Goal: Task Accomplishment & Management: Use online tool/utility

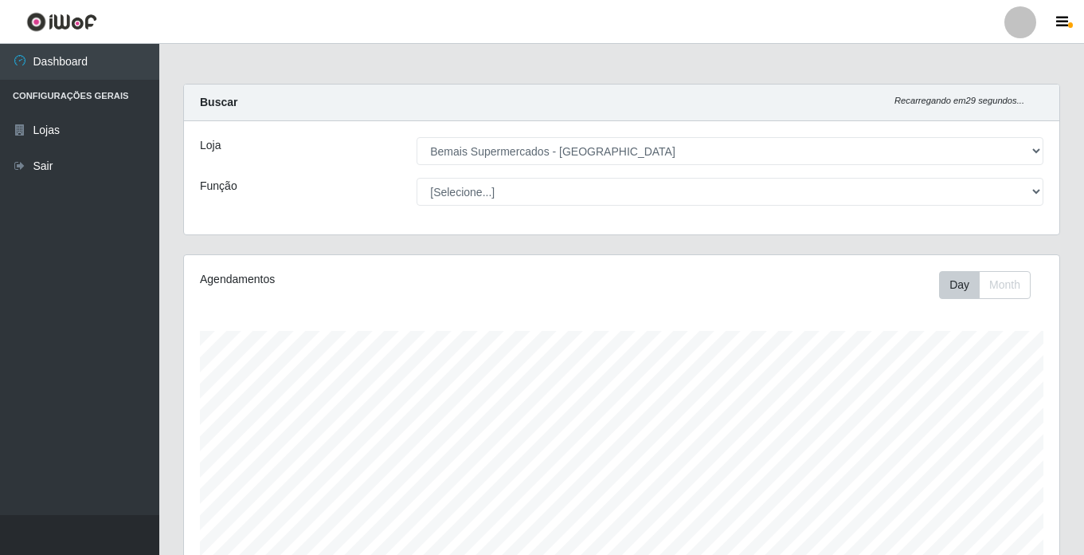
select select "250"
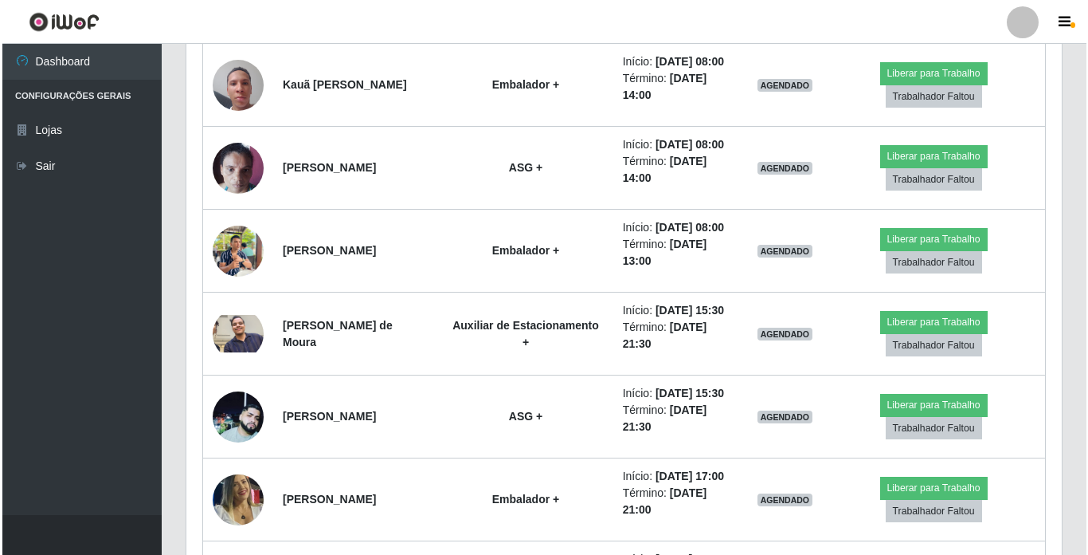
scroll to position [658, 0]
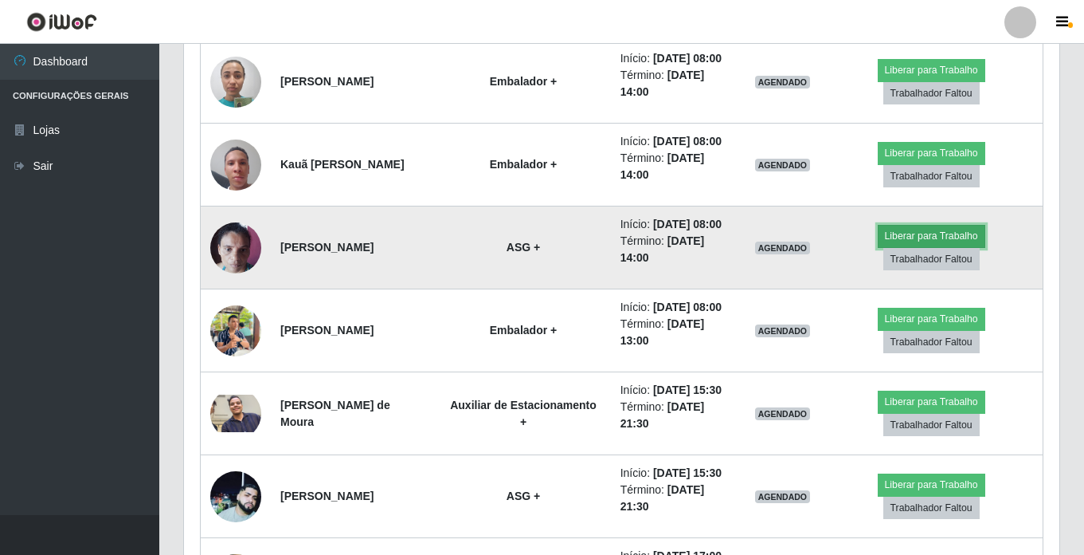
click at [909, 247] on button "Liberar para Trabalho" at bounding box center [932, 236] width 108 height 22
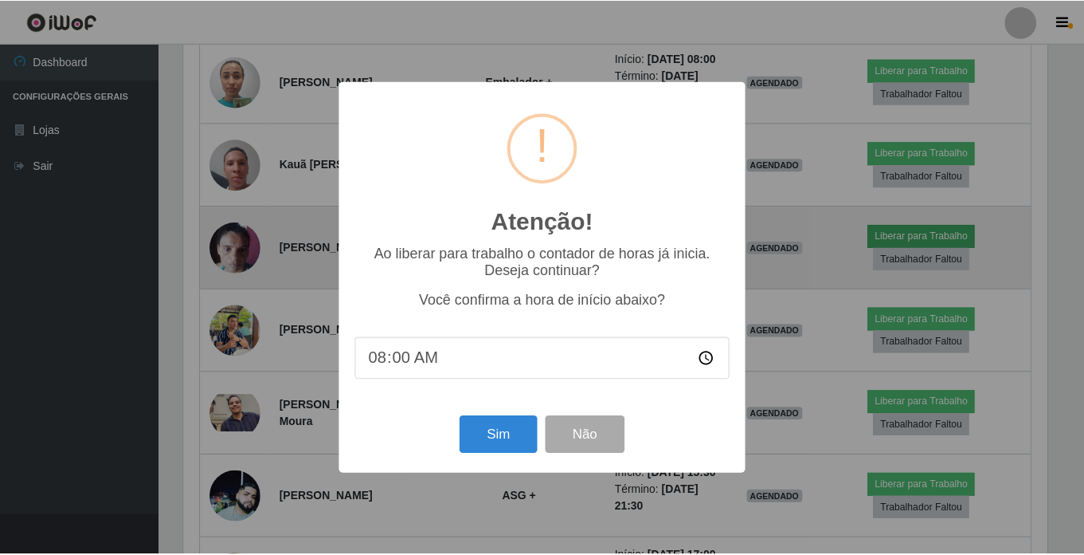
scroll to position [331, 868]
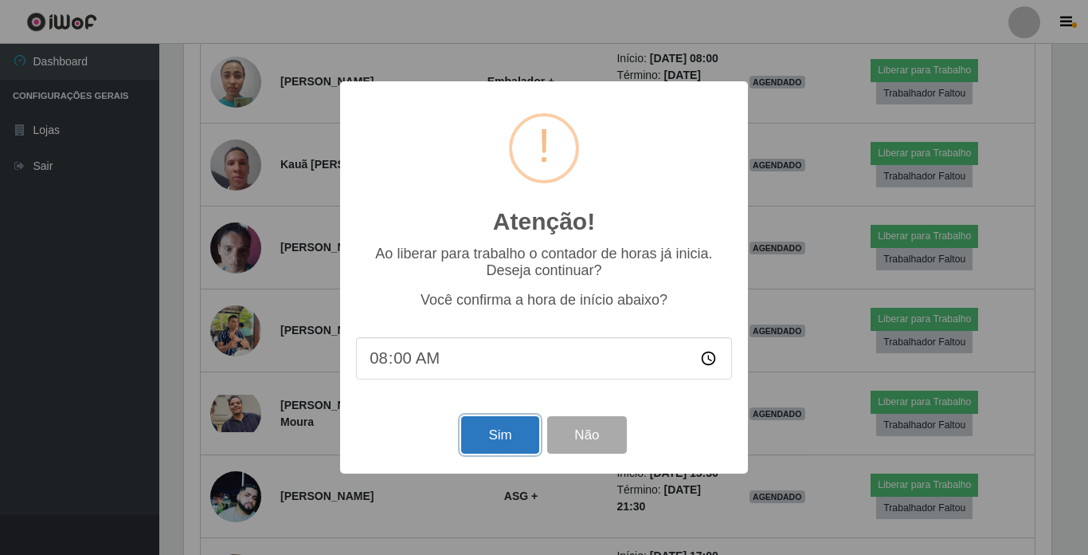
click at [489, 426] on button "Sim" at bounding box center [499, 434] width 77 height 37
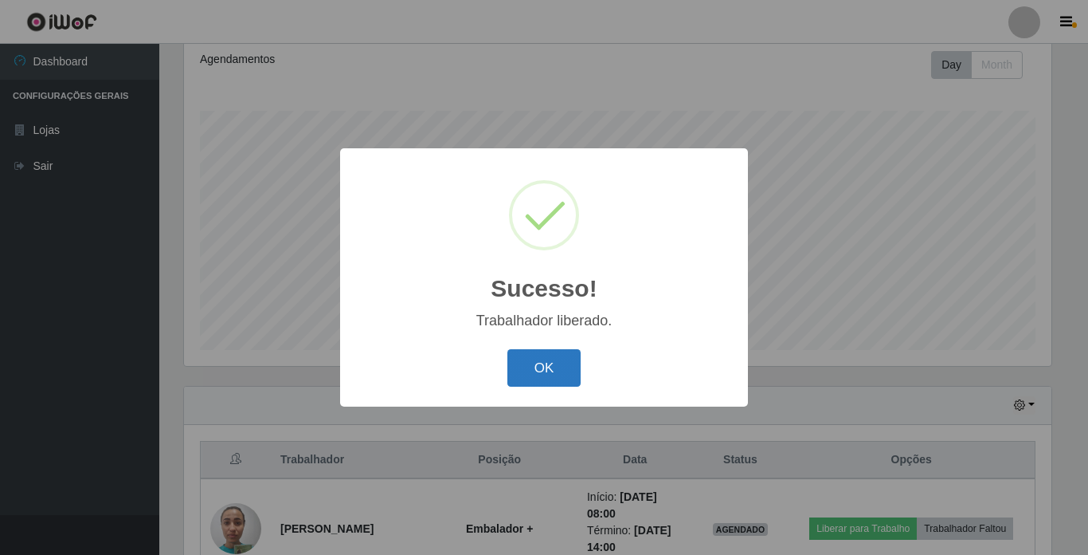
click at [558, 361] on button "OK" at bounding box center [545, 367] width 74 height 37
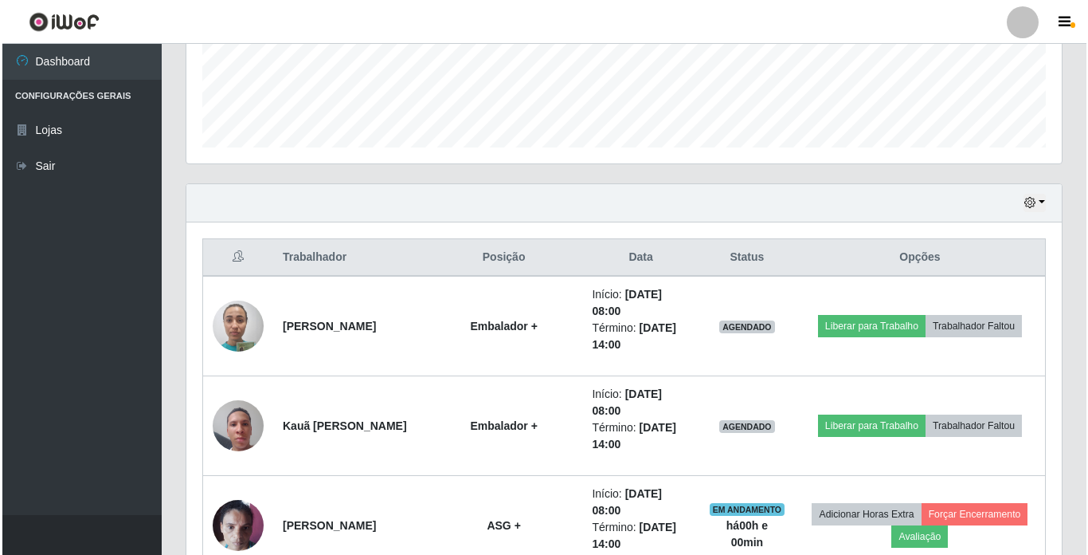
scroll to position [459, 0]
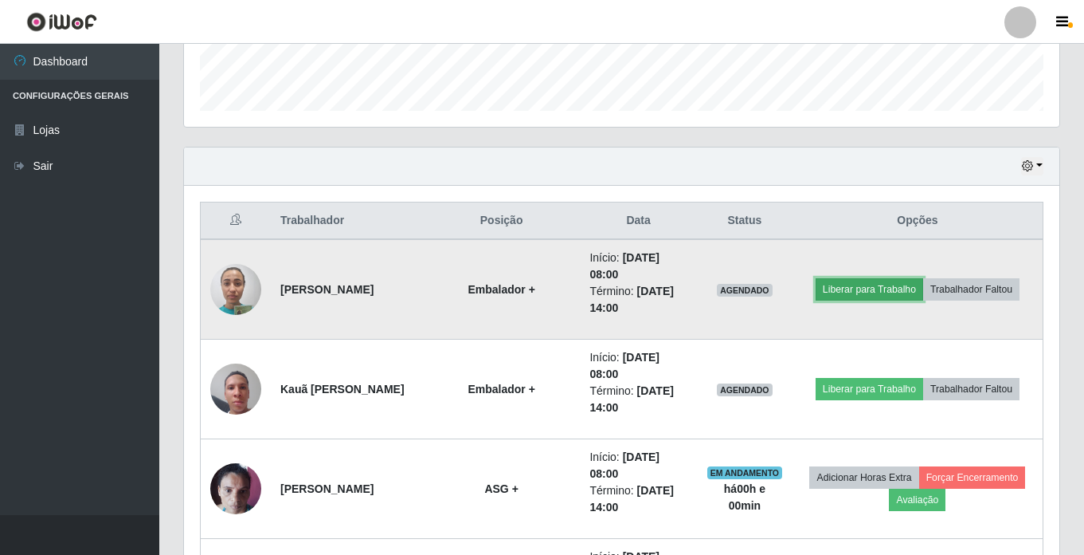
click at [845, 288] on button "Liberar para Trabalho" at bounding box center [870, 289] width 108 height 22
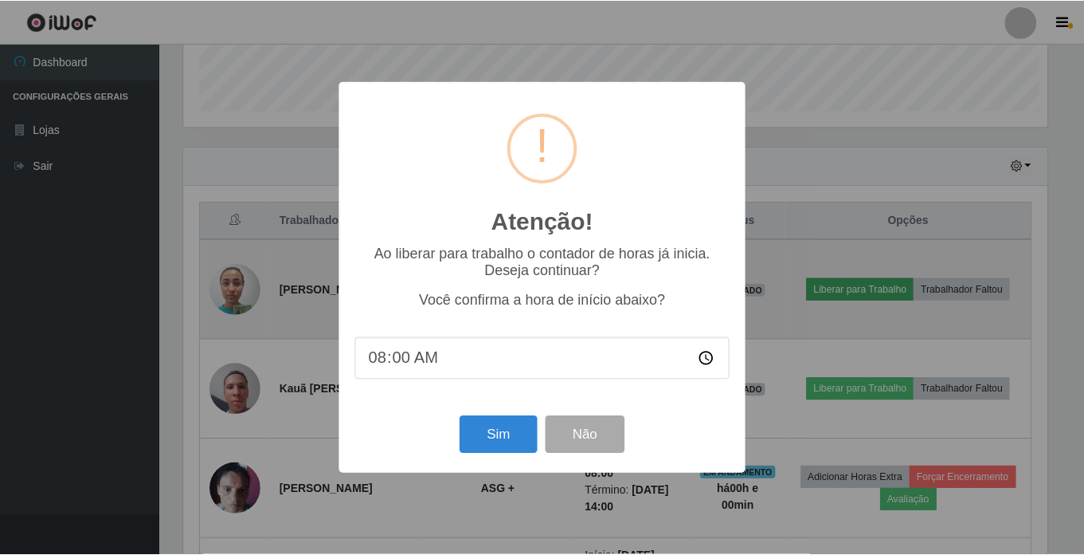
scroll to position [331, 868]
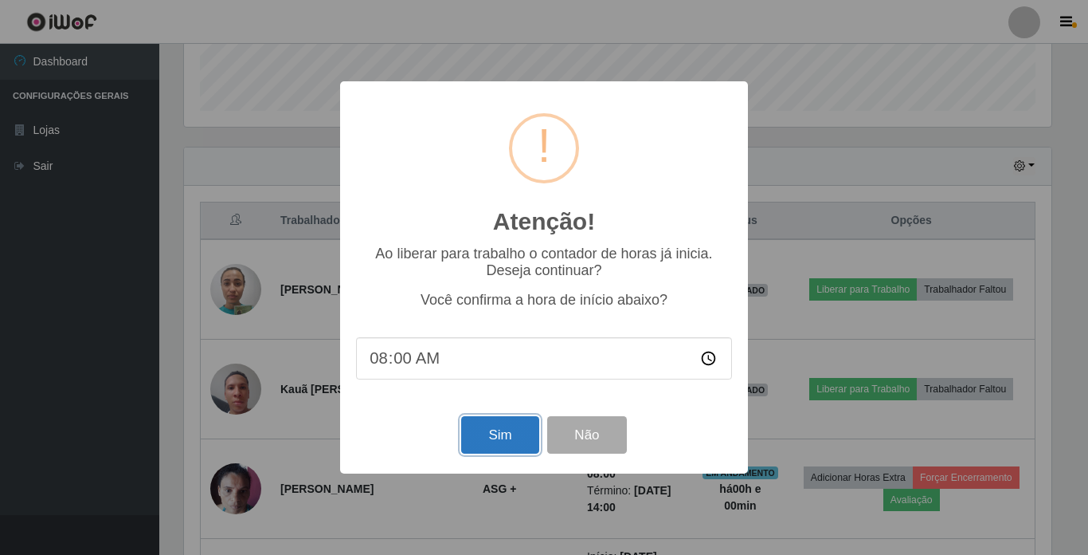
click at [483, 449] on button "Sim" at bounding box center [499, 434] width 77 height 37
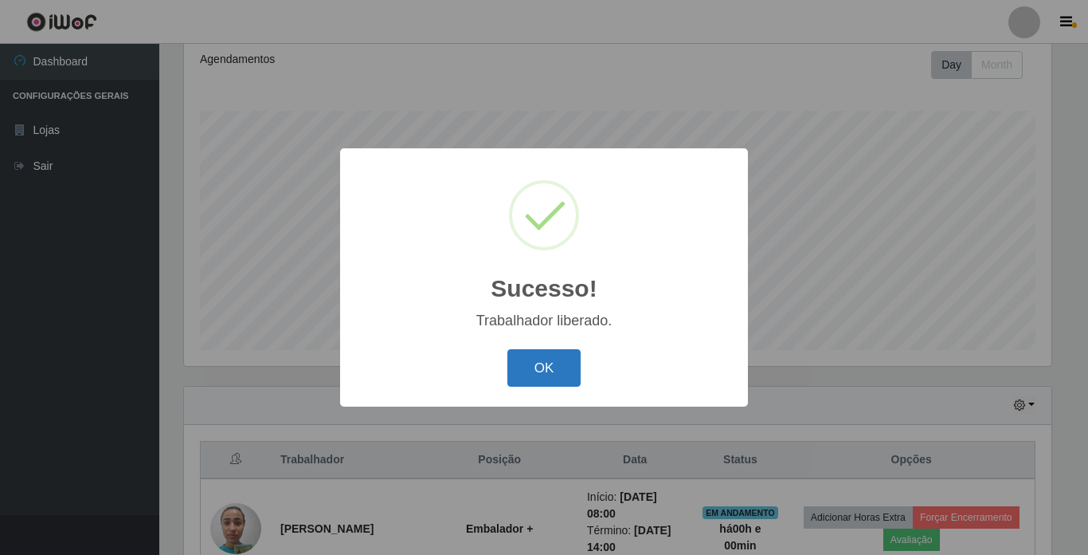
click at [524, 379] on button "OK" at bounding box center [545, 367] width 74 height 37
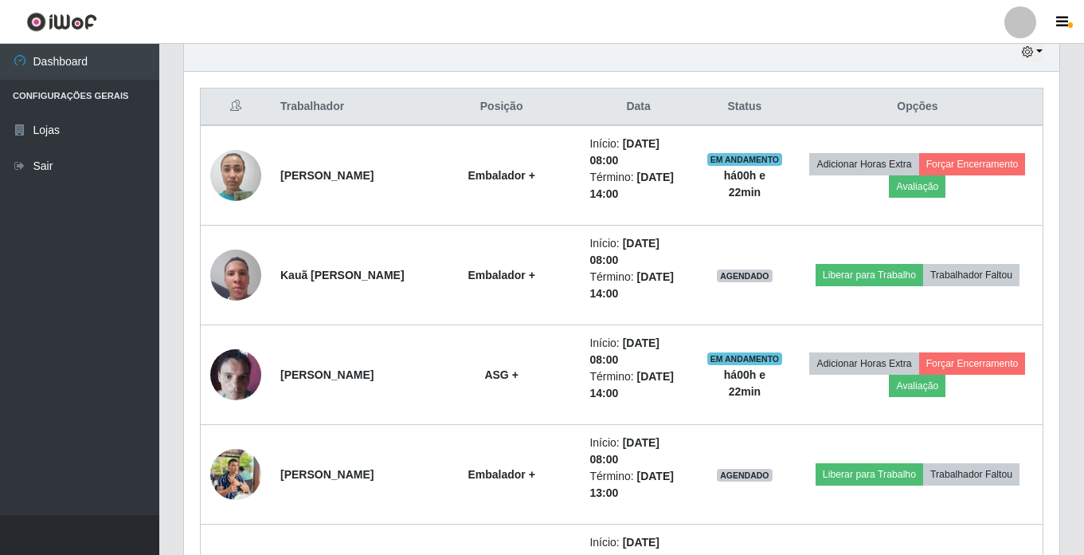
scroll to position [618, 0]
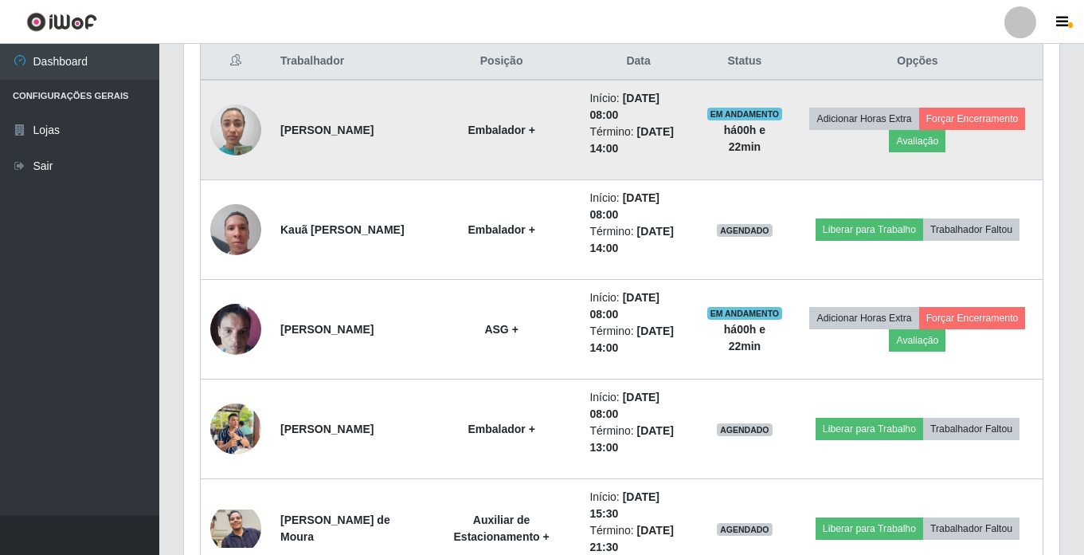
click at [262, 127] on td at bounding box center [236, 130] width 71 height 100
click at [256, 133] on img at bounding box center [235, 130] width 51 height 68
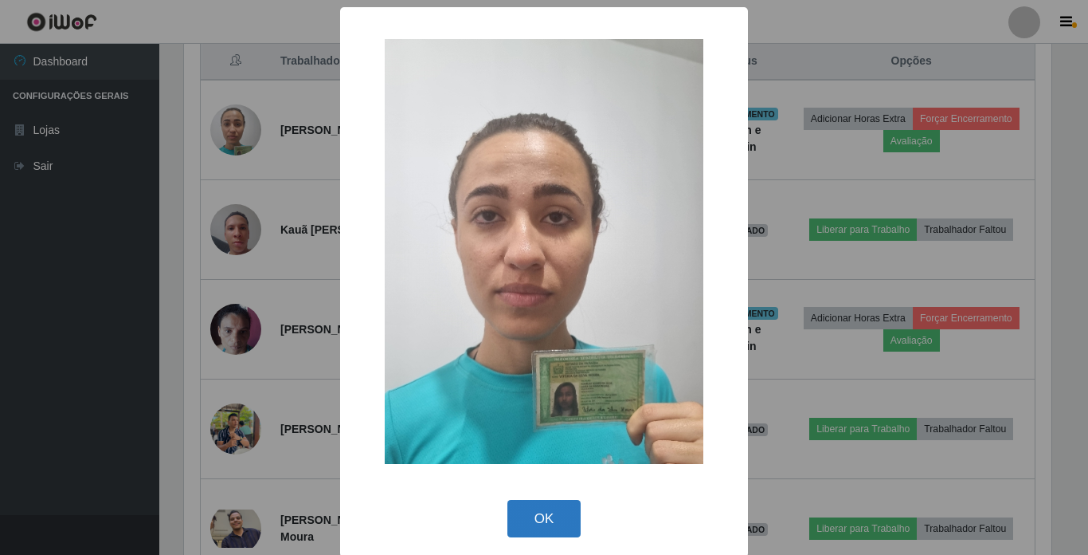
click at [573, 500] on button "OK" at bounding box center [545, 518] width 74 height 37
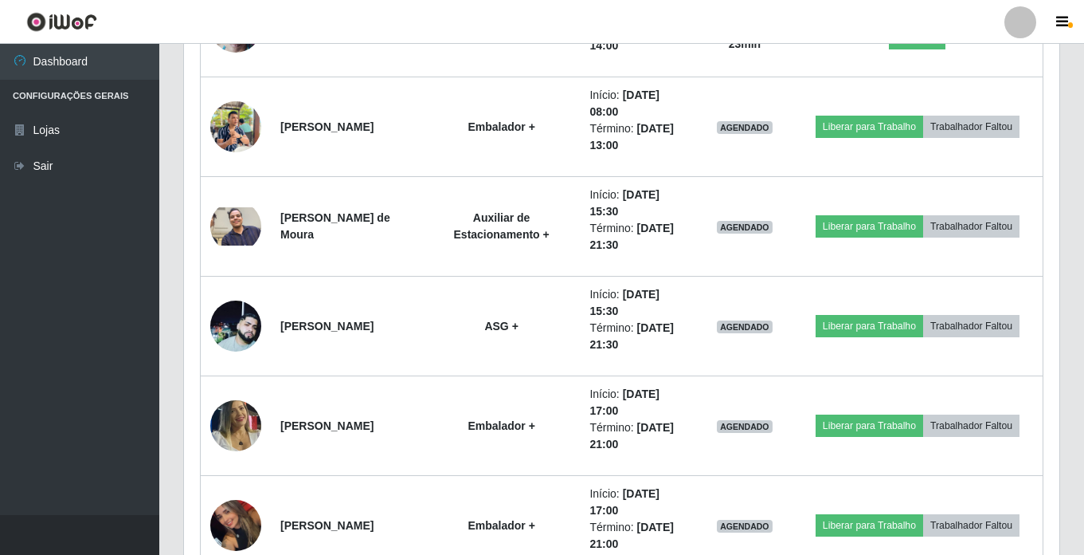
scroll to position [897, 0]
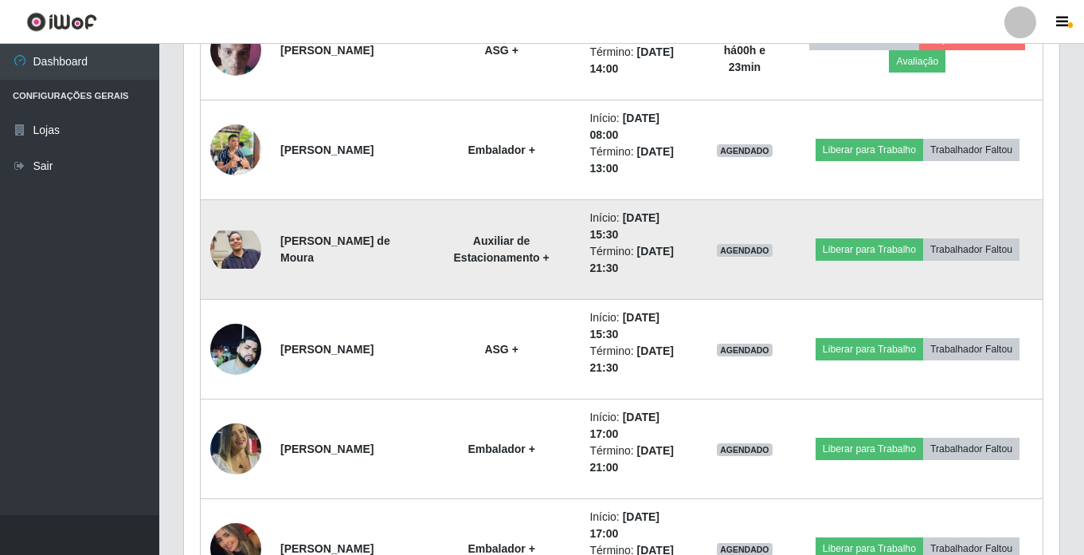
click at [225, 255] on img at bounding box center [235, 249] width 51 height 38
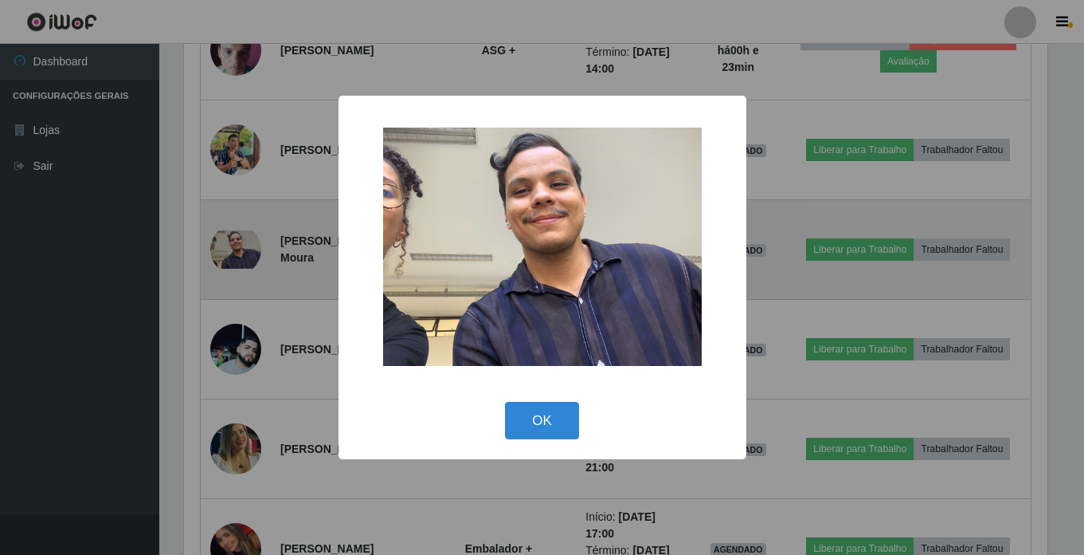
scroll to position [331, 868]
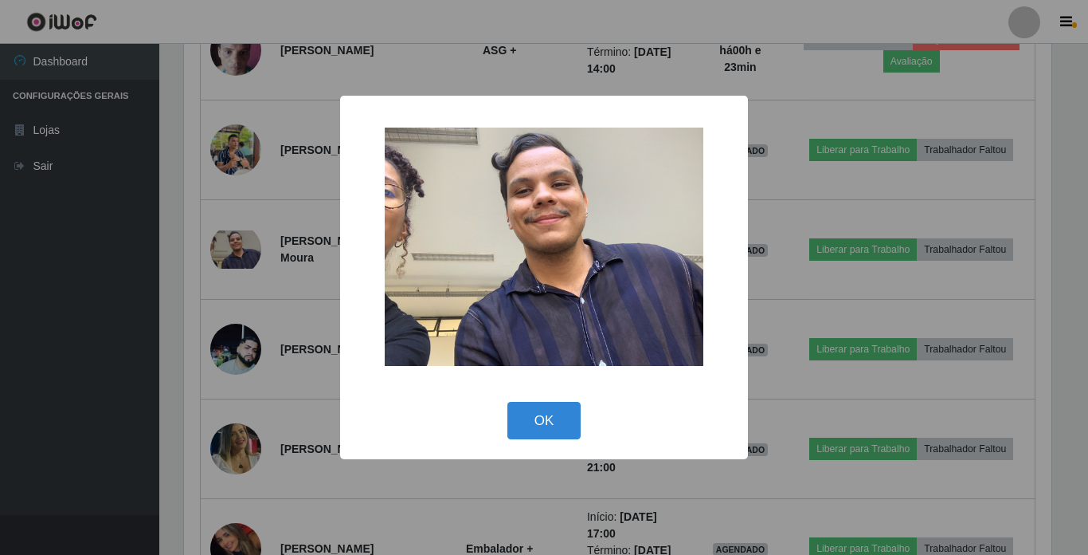
click at [1072, 300] on div "× OK Cancel" at bounding box center [544, 277] width 1088 height 555
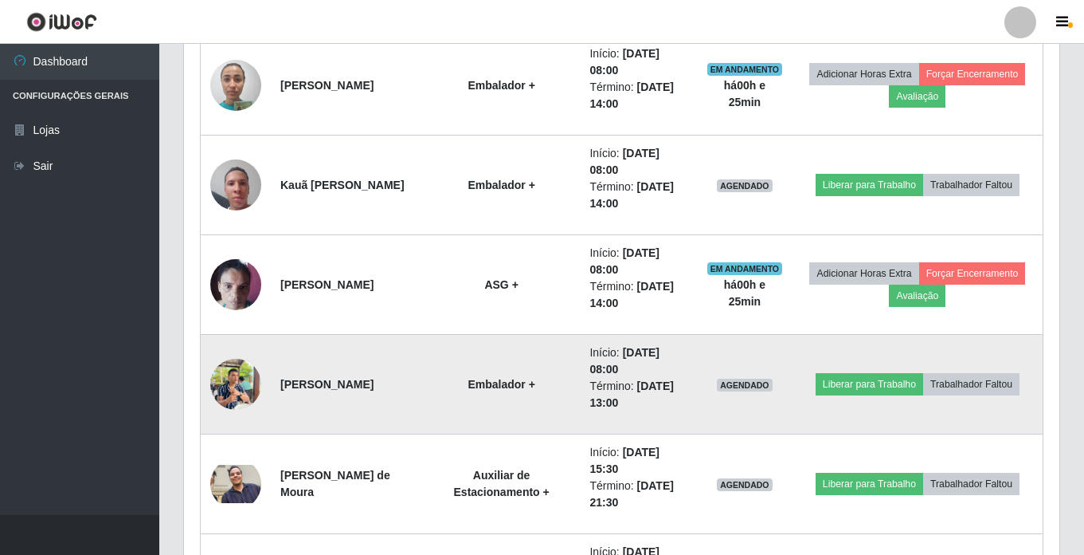
scroll to position [738, 0]
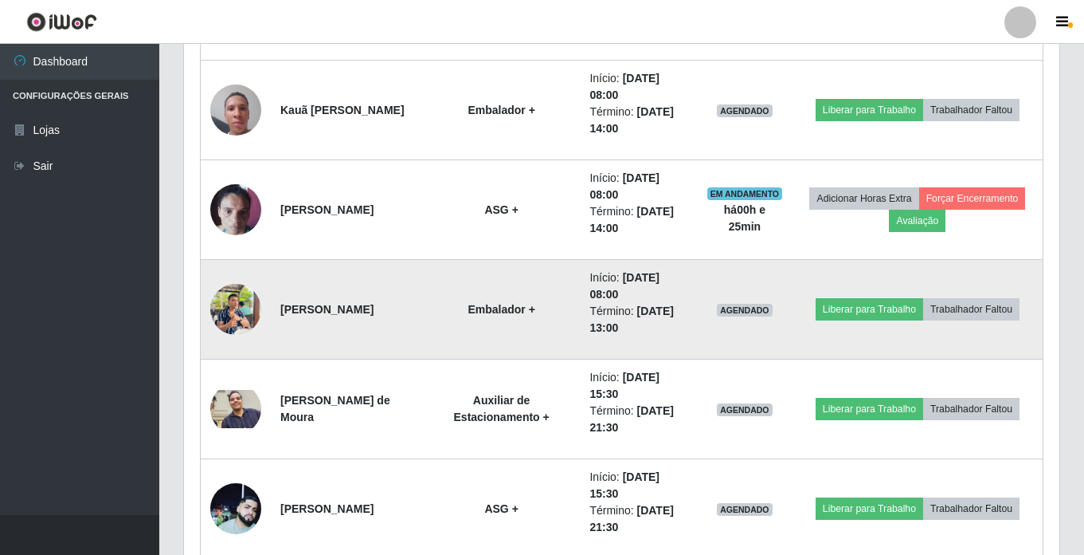
click at [249, 313] on img at bounding box center [235, 309] width 51 height 68
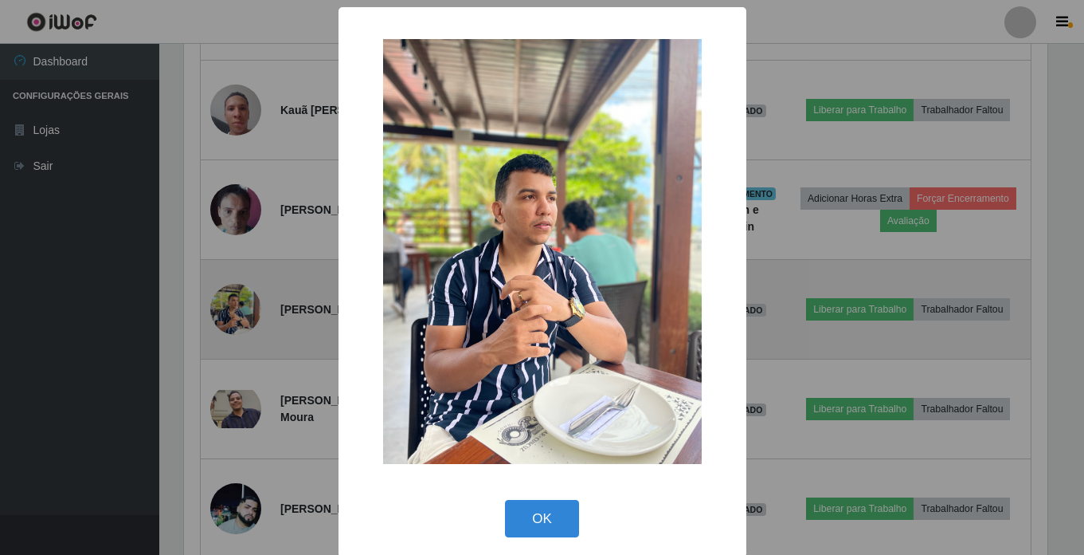
scroll to position [331, 868]
click at [249, 313] on div "× OK Cancel" at bounding box center [544, 277] width 1088 height 555
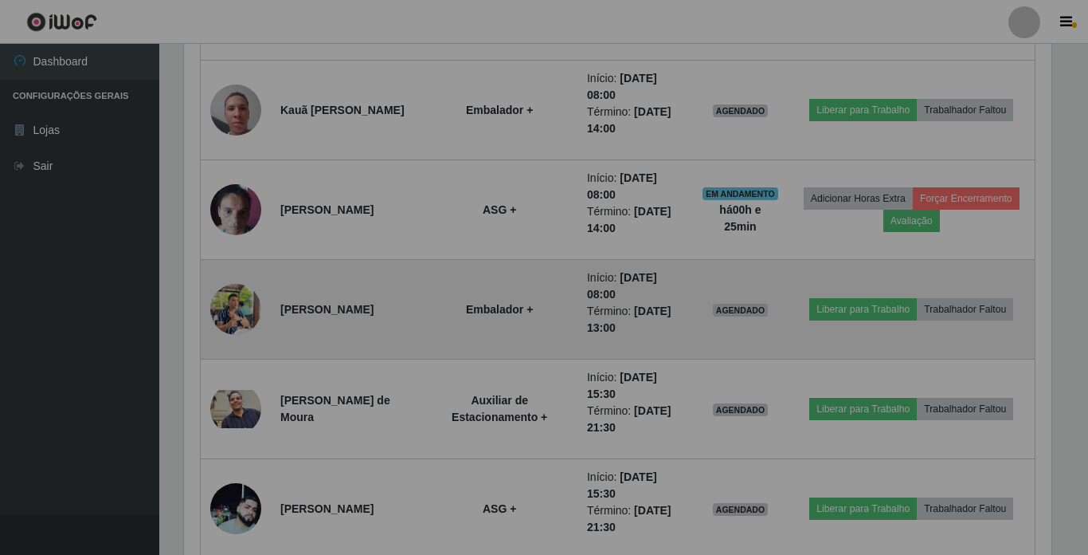
scroll to position [331, 876]
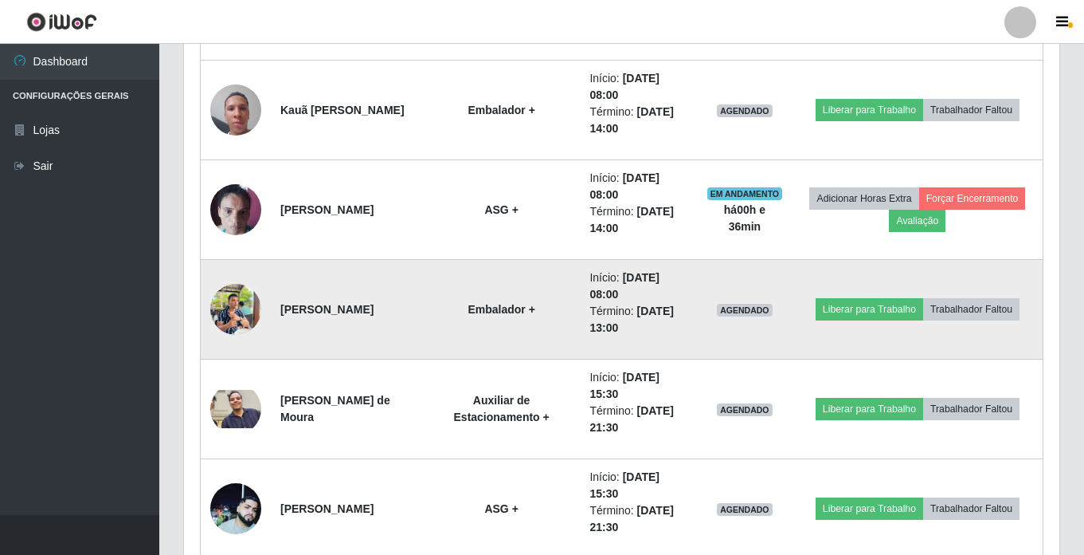
click at [239, 307] on img at bounding box center [235, 309] width 51 height 68
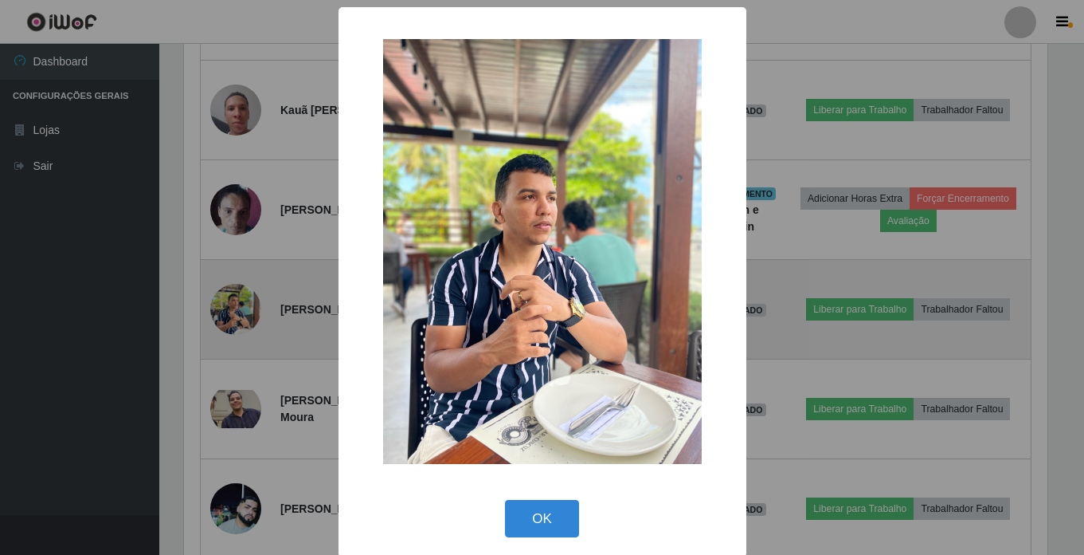
scroll to position [331, 868]
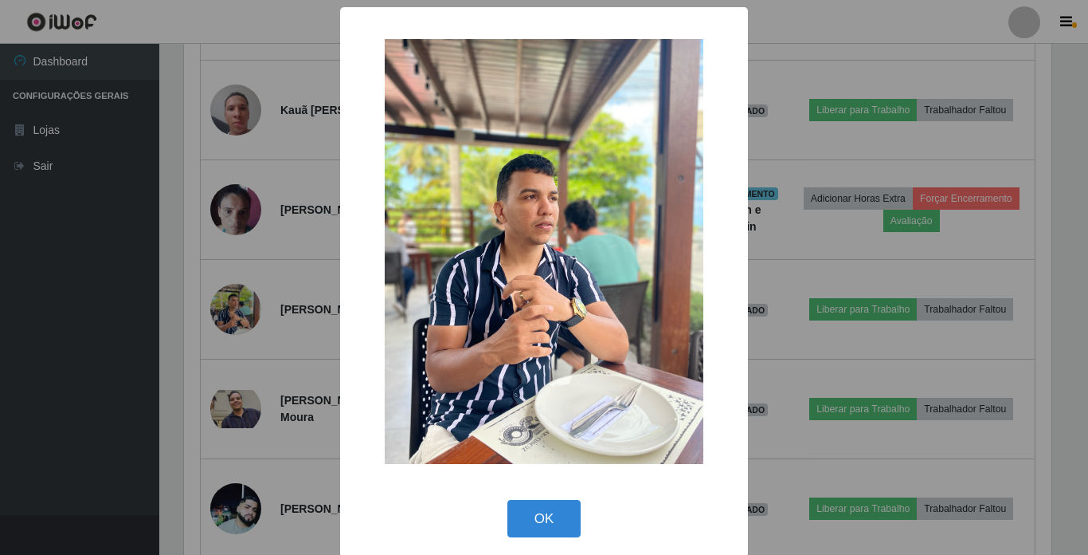
click at [92, 272] on div "× OK Cancel" at bounding box center [544, 277] width 1088 height 555
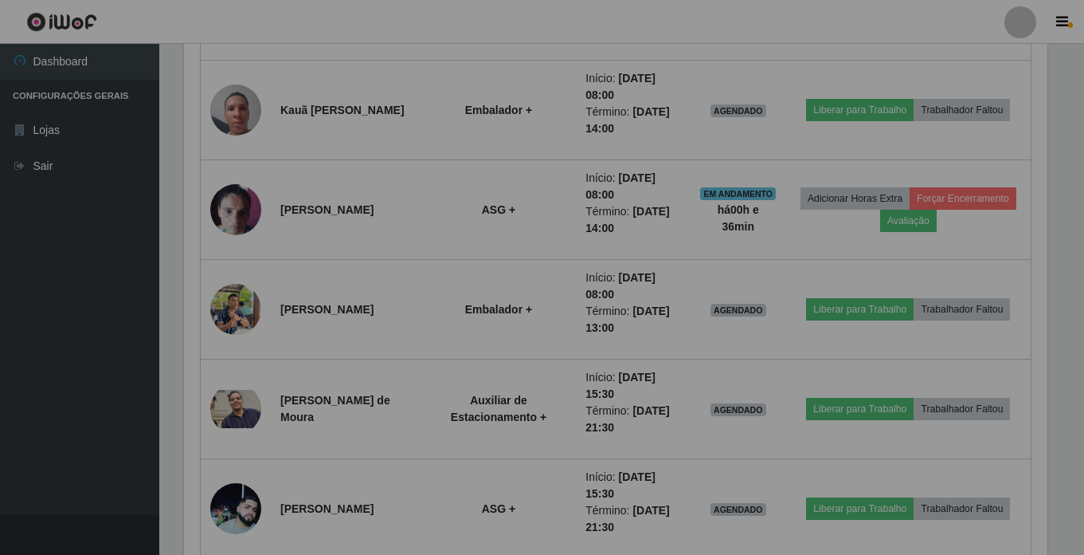
scroll to position [331, 876]
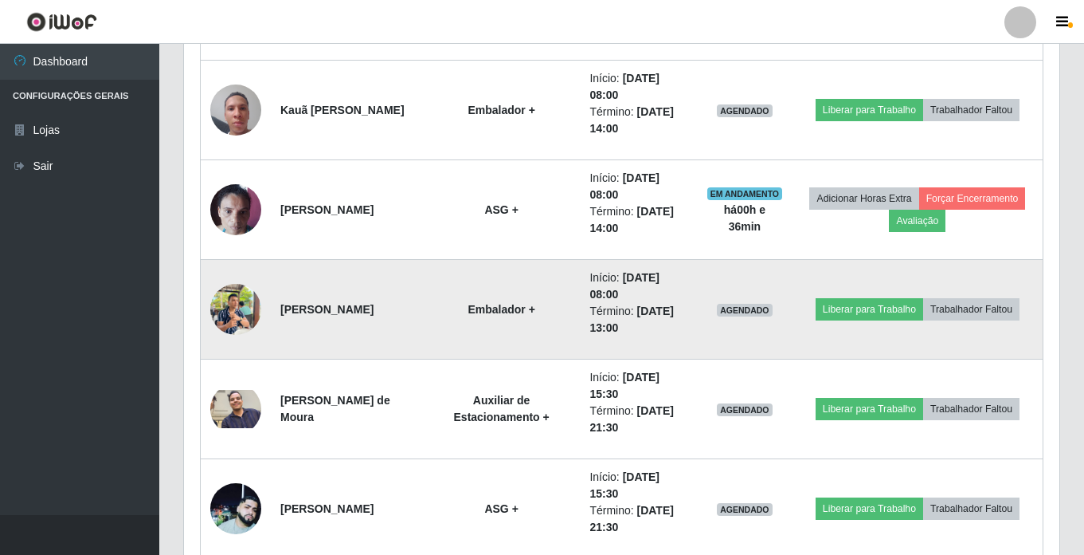
click at [232, 299] on img at bounding box center [235, 309] width 51 height 68
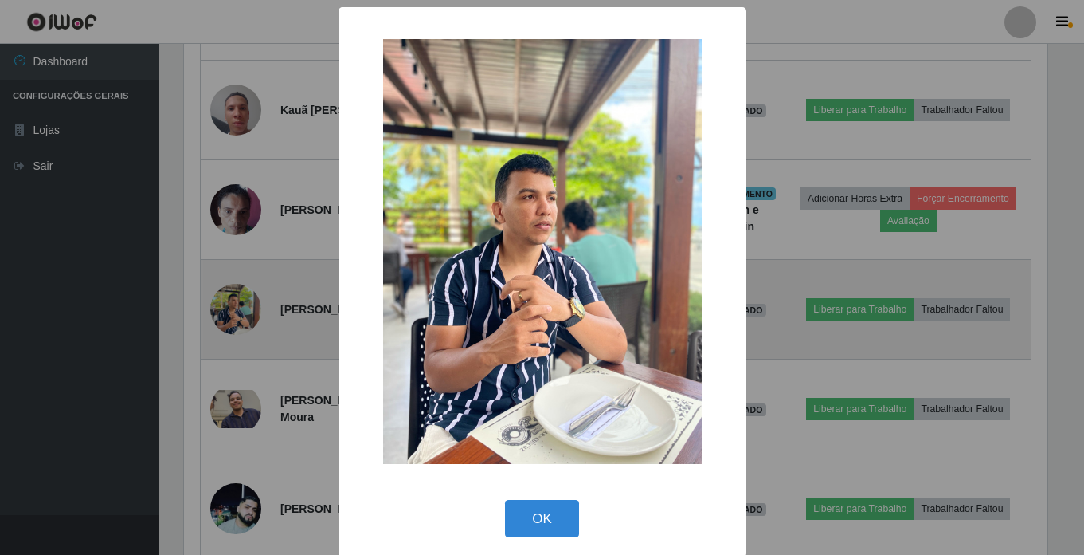
scroll to position [331, 868]
click at [232, 299] on div "× OK Cancel" at bounding box center [544, 277] width 1088 height 555
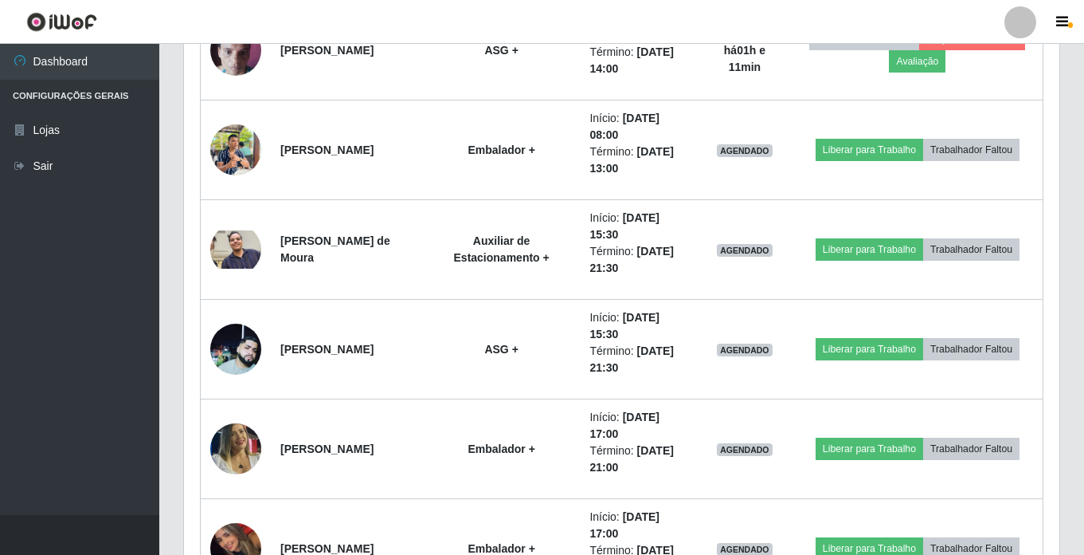
scroll to position [658, 0]
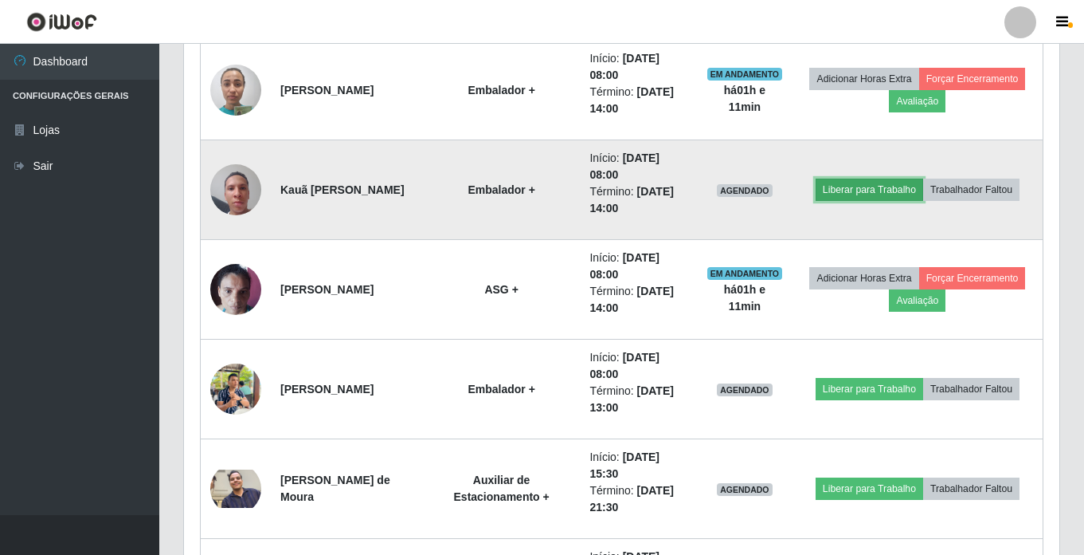
click at [881, 200] on button "Liberar para Trabalho" at bounding box center [870, 189] width 108 height 22
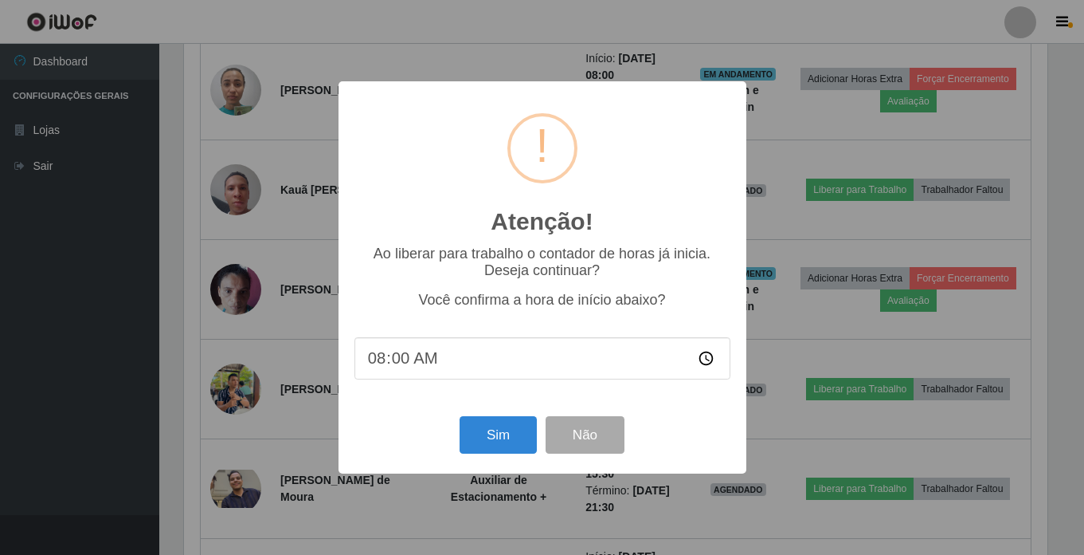
scroll to position [331, 868]
click at [513, 448] on button "Sim" at bounding box center [499, 434] width 77 height 37
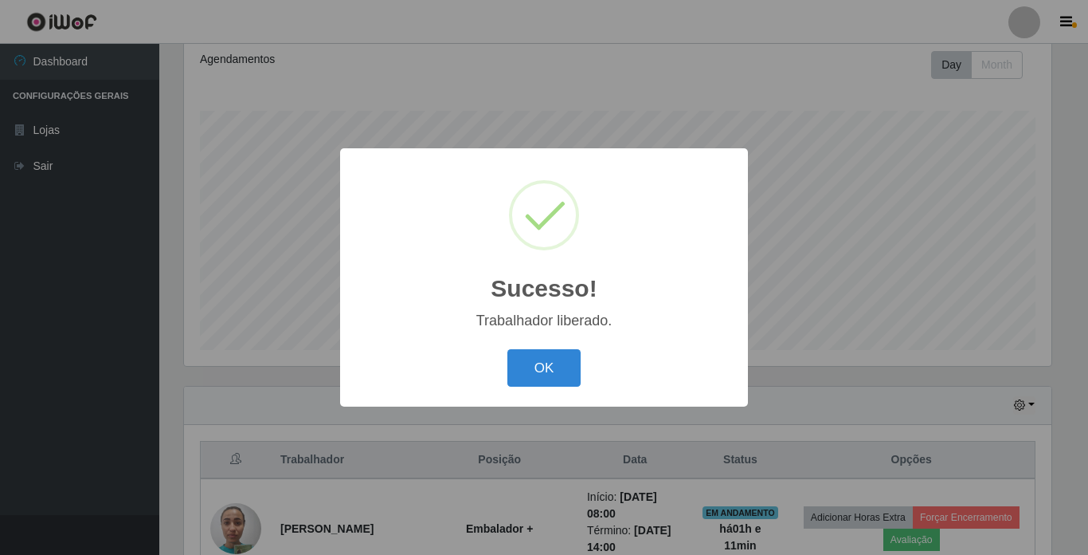
click at [539, 394] on div "Sucesso! × Trabalhador liberado. OK Cancel" at bounding box center [544, 277] width 408 height 258
click at [546, 381] on button "OK" at bounding box center [545, 367] width 74 height 37
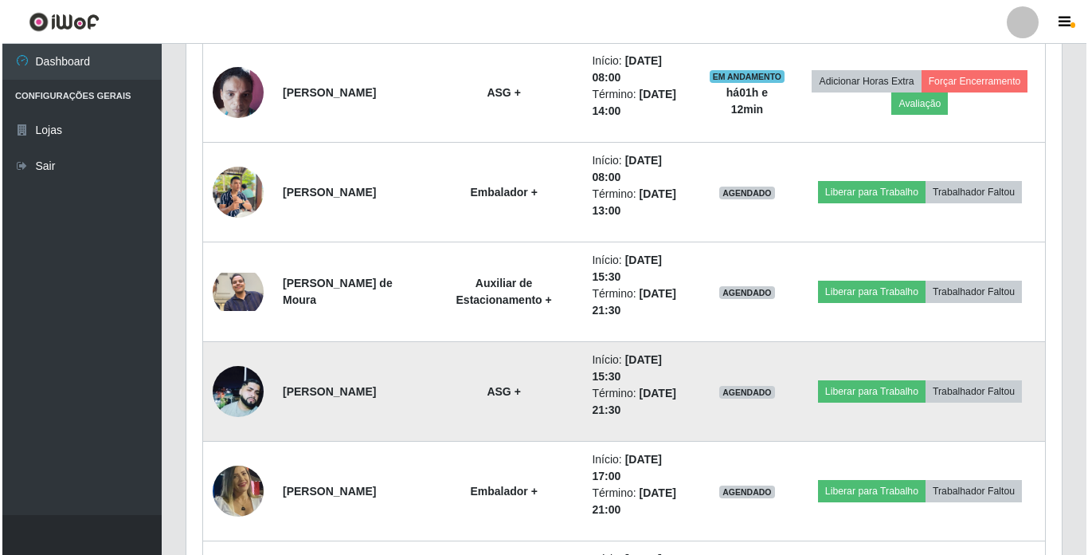
scroll to position [778, 0]
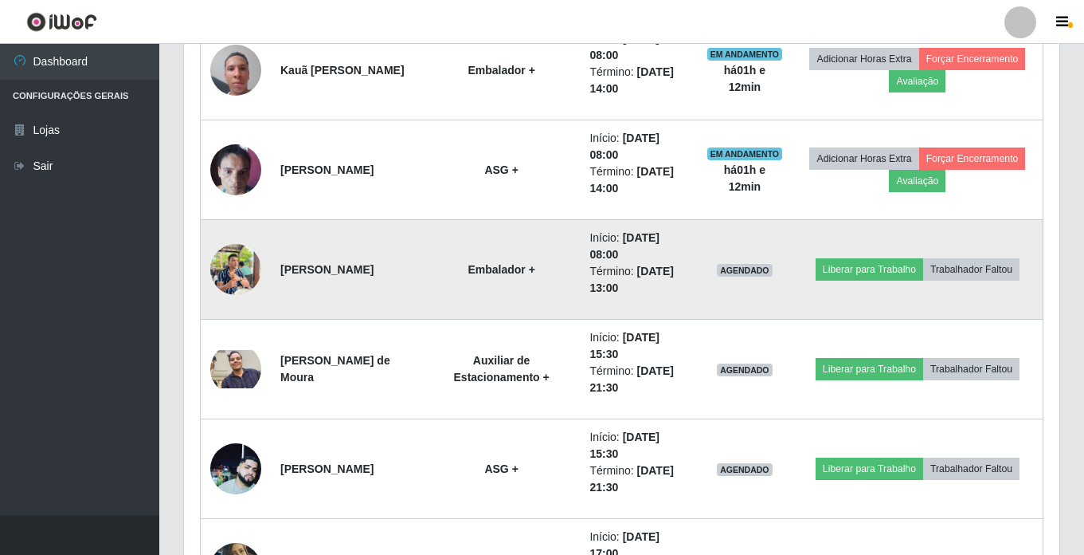
click at [254, 271] on img at bounding box center [235, 269] width 51 height 68
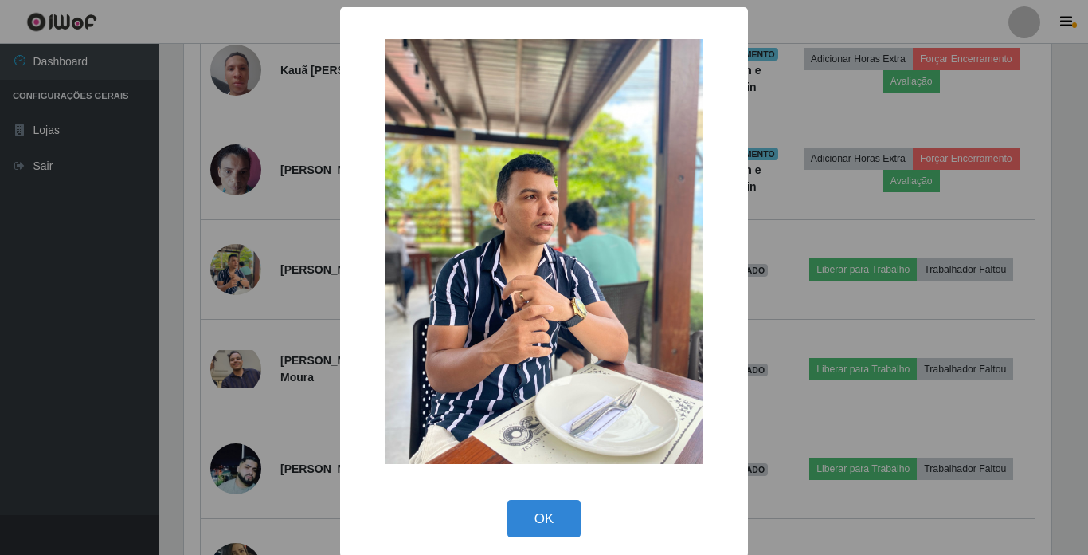
click at [828, 429] on div "× OK Cancel" at bounding box center [544, 277] width 1088 height 555
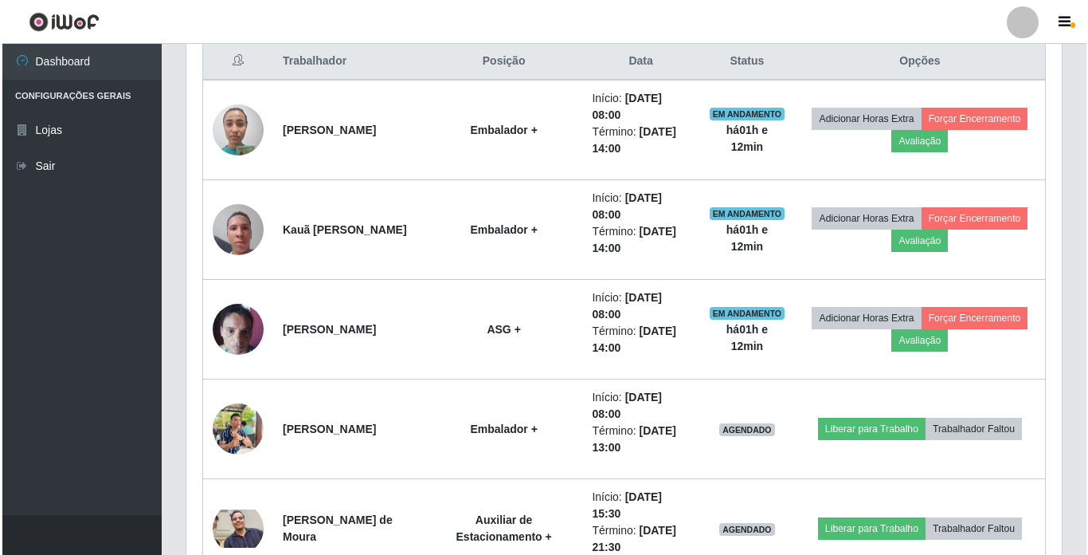
scroll to position [698, 0]
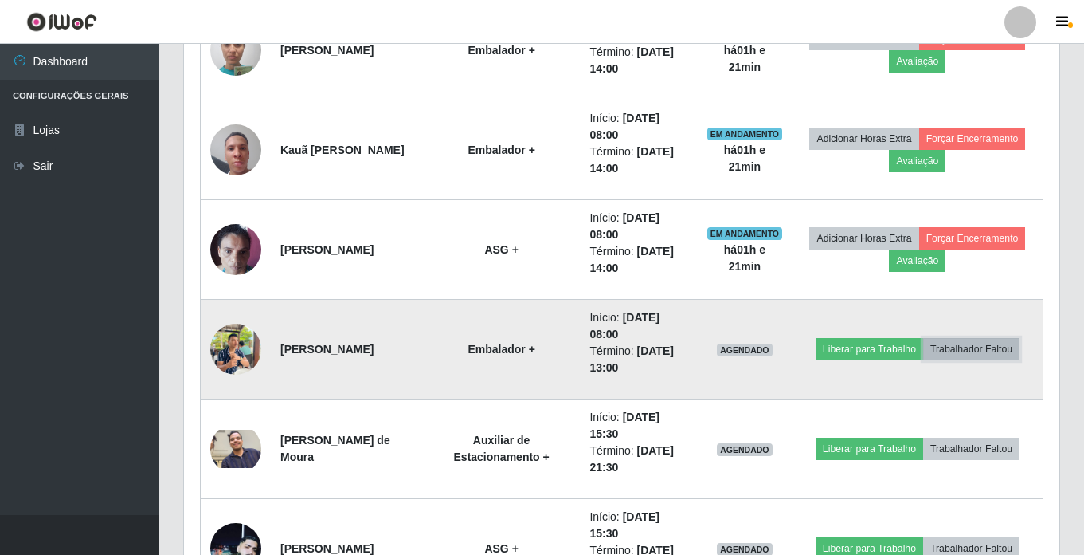
click at [1000, 351] on button "Trabalhador Faltou" at bounding box center [971, 349] width 96 height 22
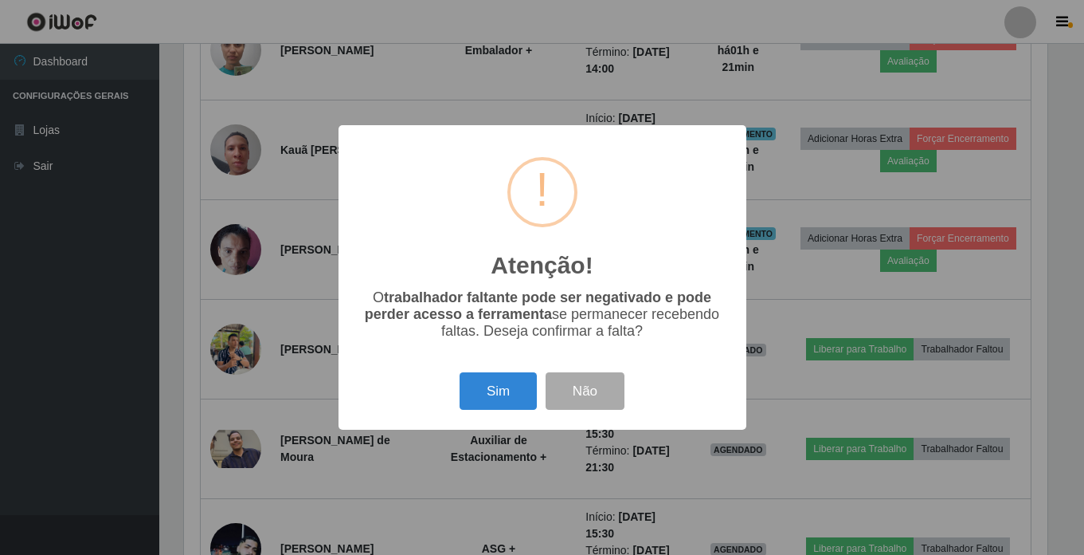
scroll to position [331, 868]
click at [1080, 431] on div "Atenção! × O trabalhador faltante pode ser negativado e pode perder acesso a fe…" at bounding box center [544, 277] width 1088 height 555
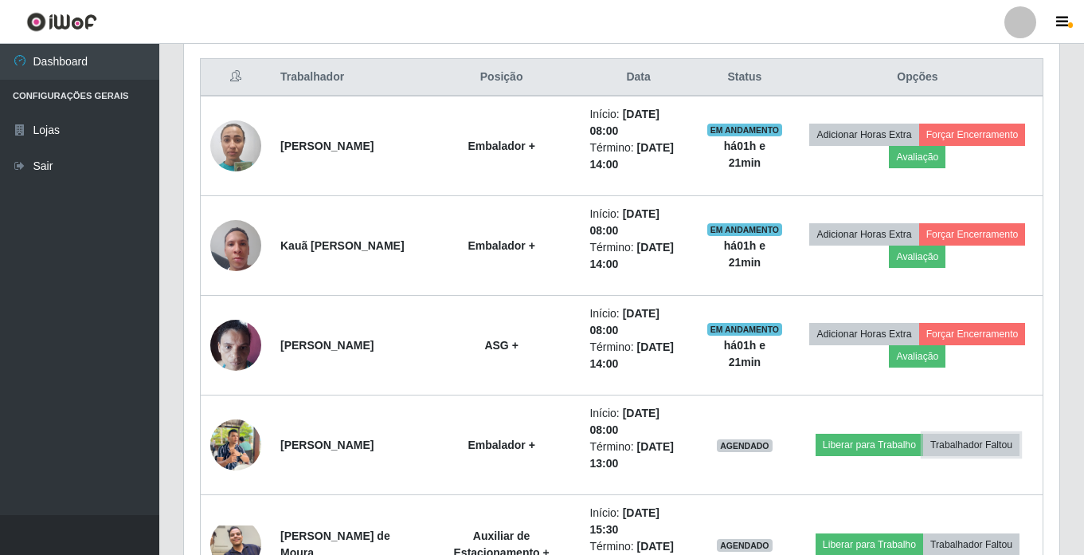
scroll to position [698, 0]
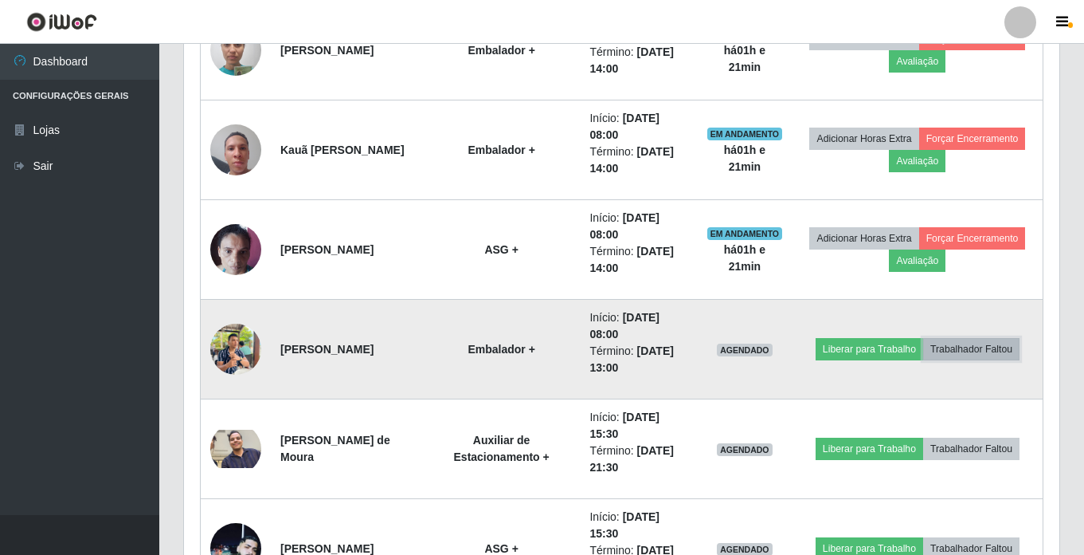
click at [1011, 353] on button "Trabalhador Faltou" at bounding box center [971, 349] width 96 height 22
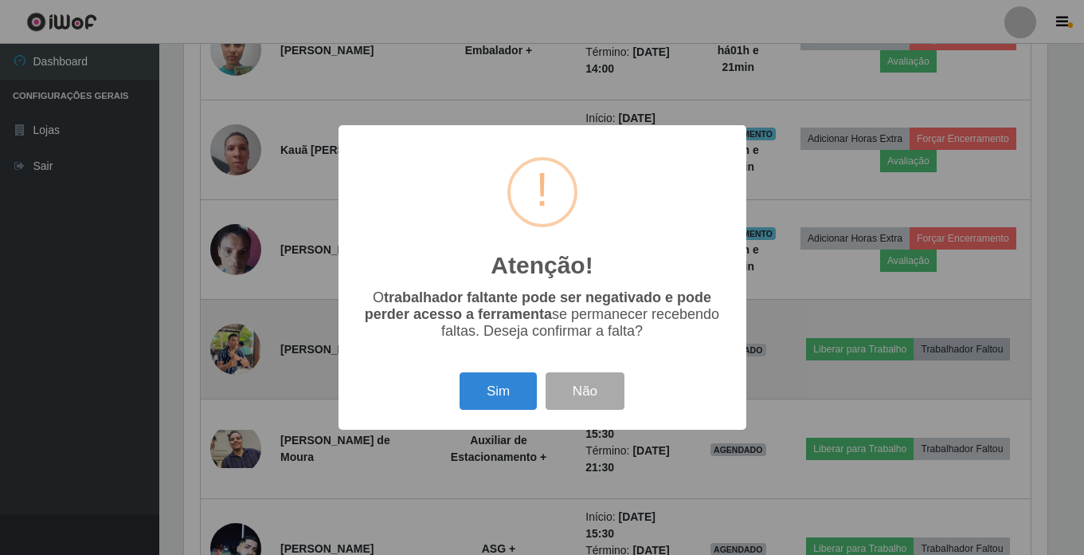
scroll to position [331, 868]
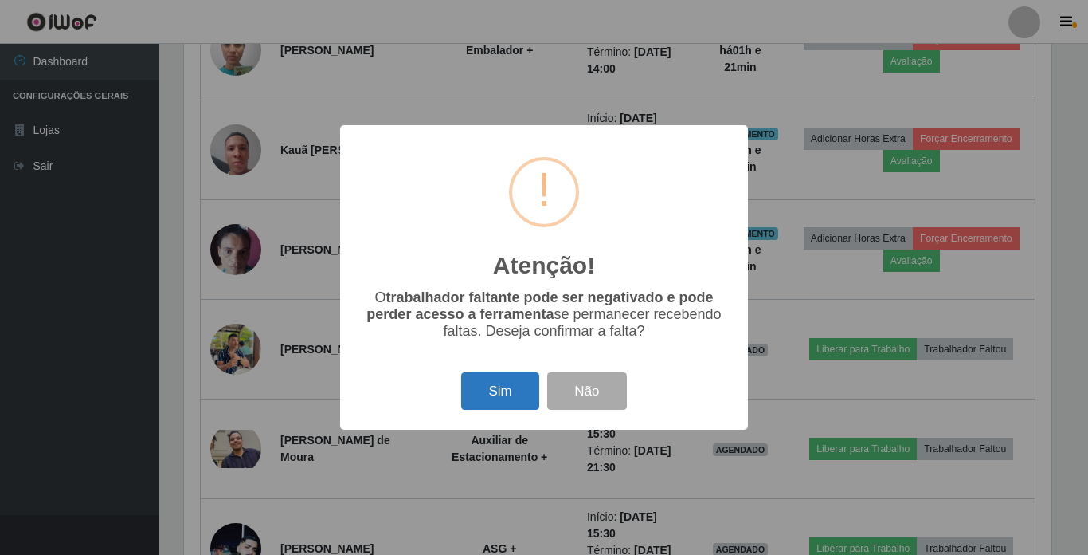
click at [527, 385] on button "Sim" at bounding box center [499, 390] width 77 height 37
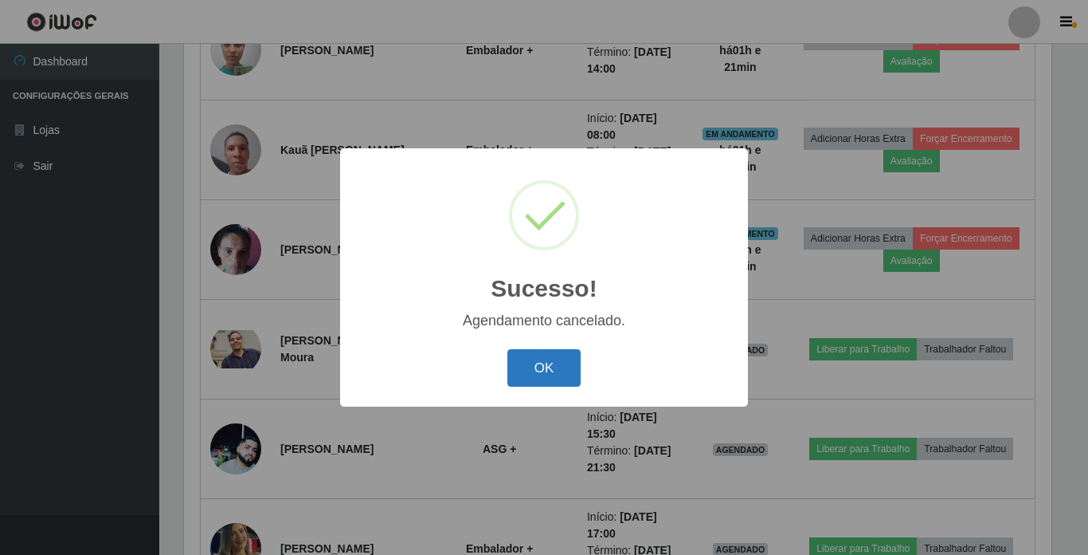
click at [568, 360] on button "OK" at bounding box center [545, 367] width 74 height 37
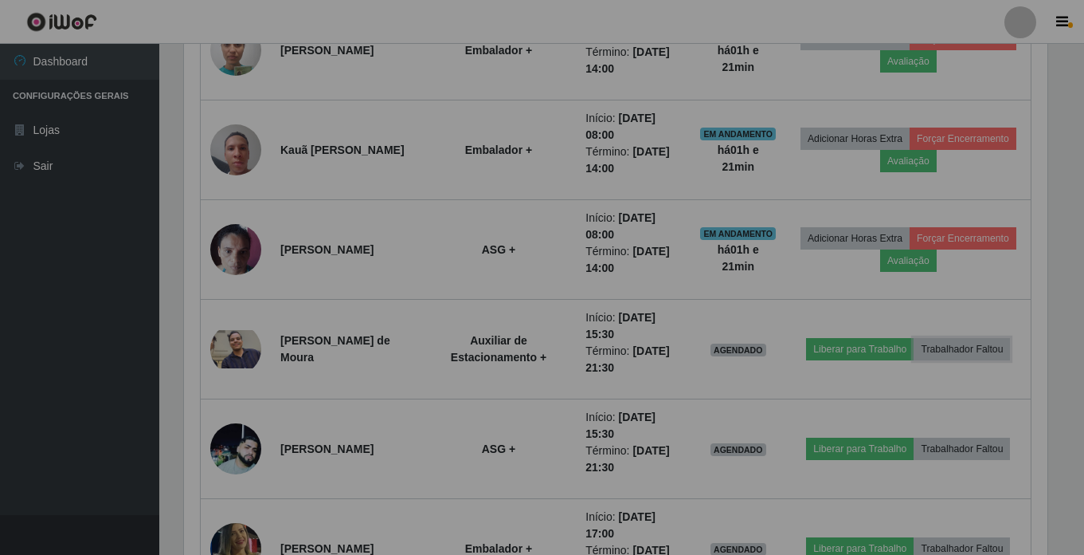
scroll to position [331, 876]
